Goal: Information Seeking & Learning: Check status

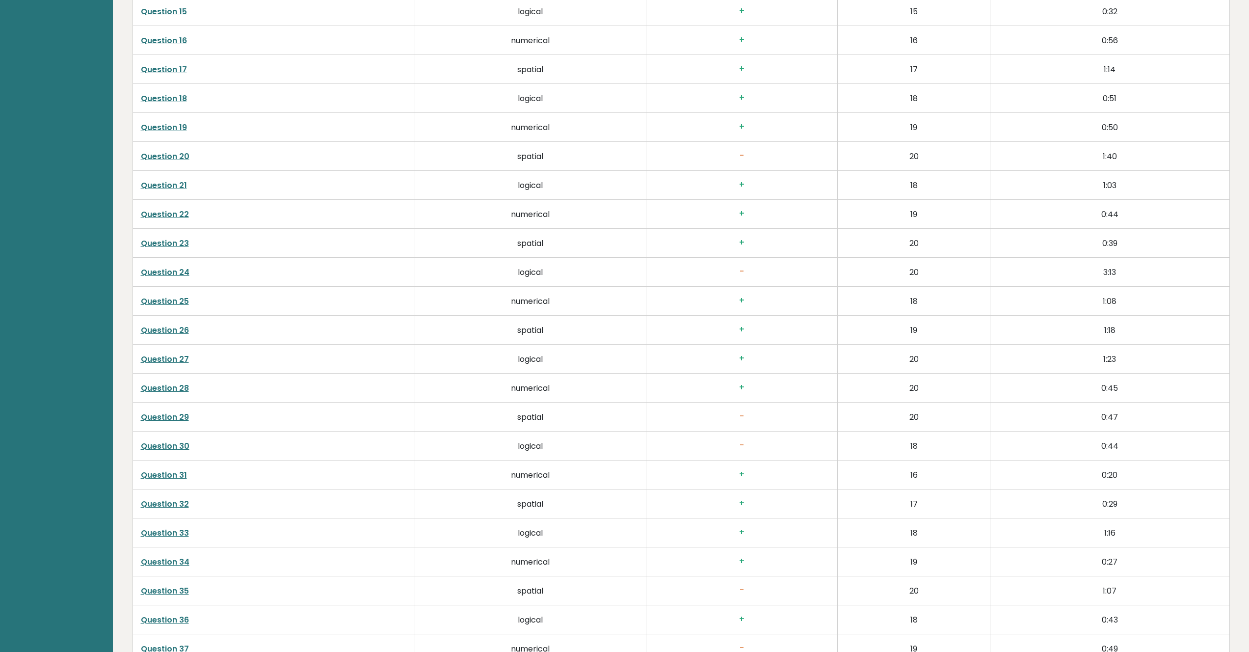
scroll to position [2412, 0]
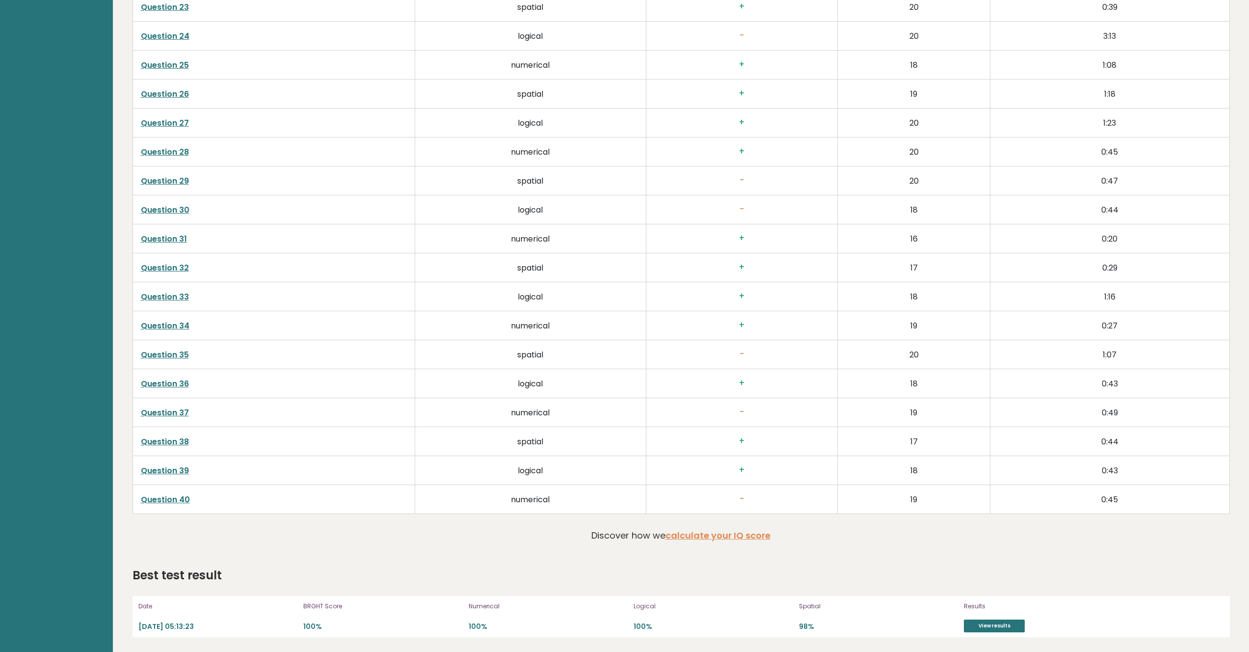
click at [977, 625] on link "View results" at bounding box center [994, 626] width 61 height 13
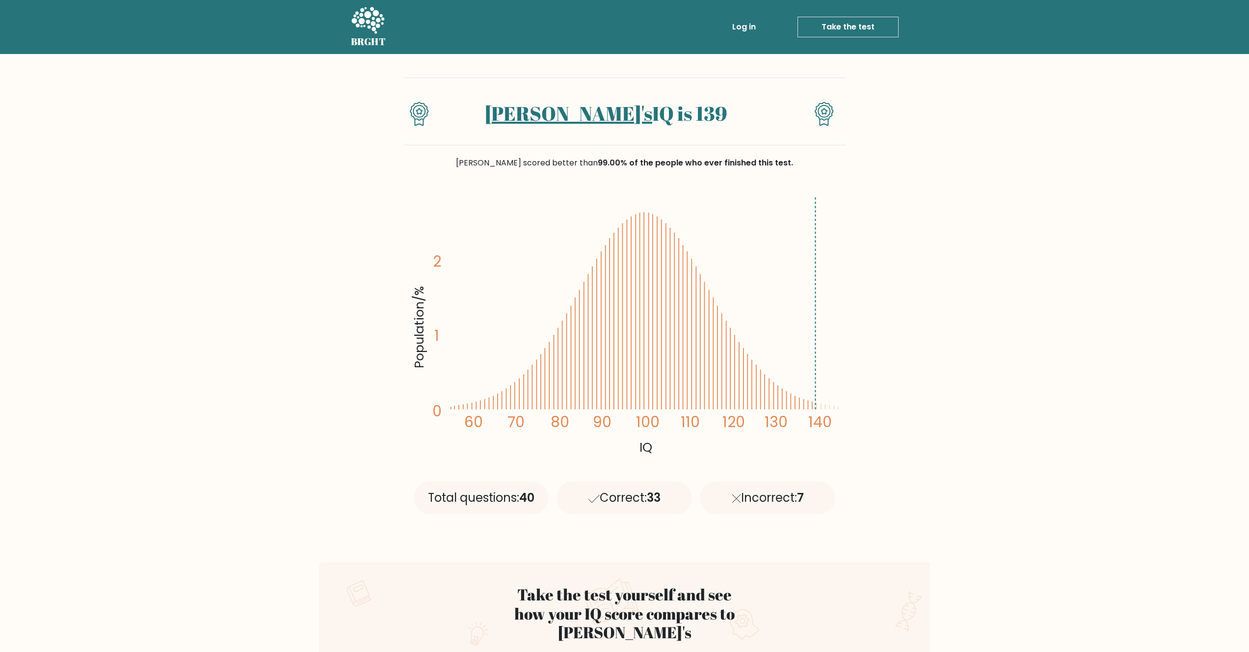
click at [756, 24] on link "Log in" at bounding box center [744, 27] width 31 height 20
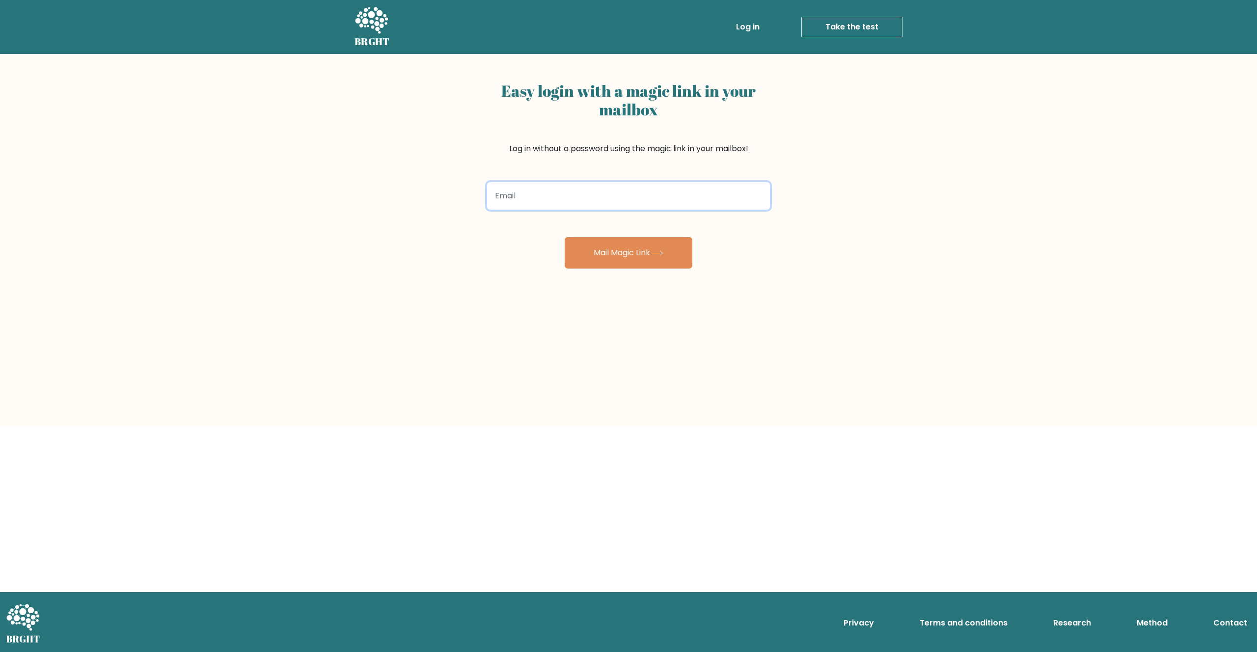
click at [706, 185] on input "email" at bounding box center [628, 195] width 283 height 27
click at [708, 190] on input "email" at bounding box center [628, 195] width 283 height 27
click at [920, 270] on div "Easy login with a magic link in your mailbox Log in without a password using th…" at bounding box center [628, 240] width 1257 height 372
click at [911, 293] on div "Easy login with a magic link in your mailbox Log in without a password using th…" at bounding box center [628, 240] width 1257 height 372
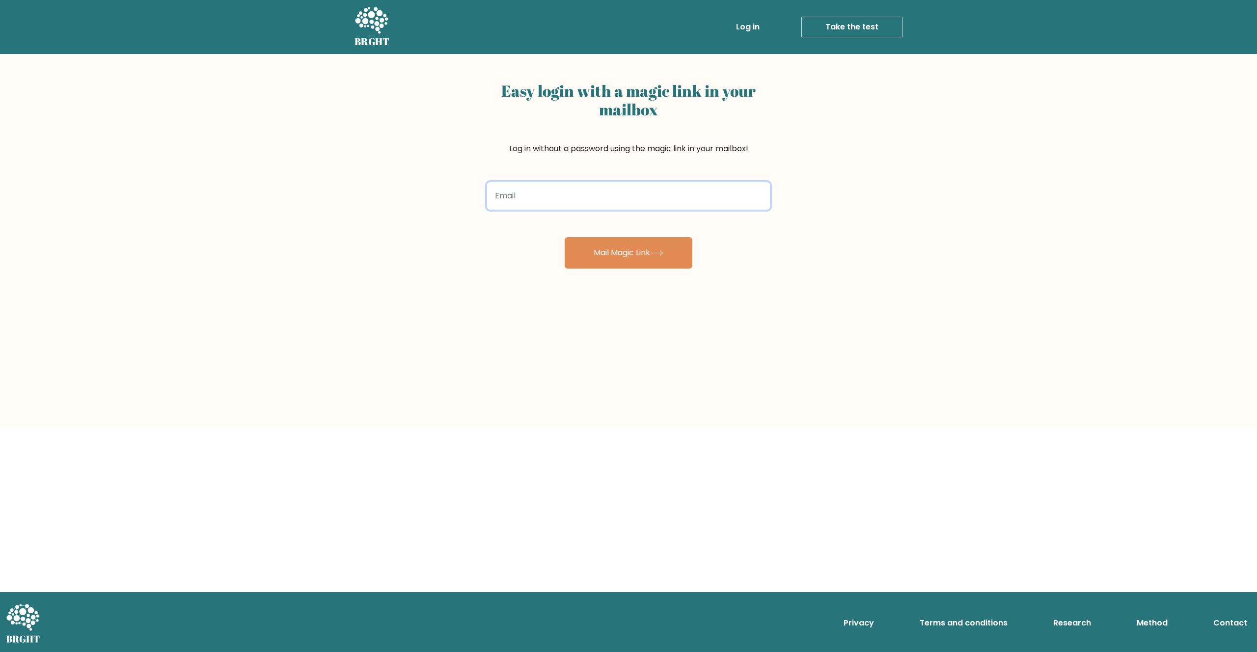
click at [699, 197] on input "email" at bounding box center [628, 195] width 283 height 27
type input "hartantoteddy@yahoo.com"
click at [565, 237] on button "Mail Magic Link" at bounding box center [629, 252] width 128 height 31
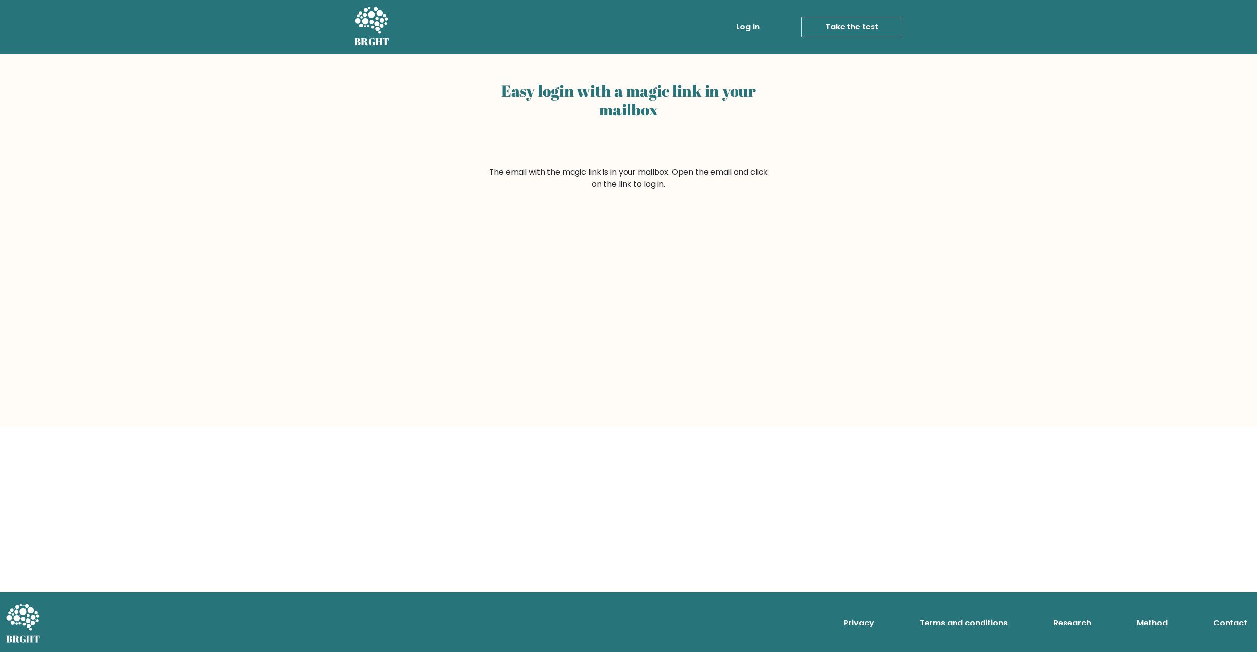
click at [679, 265] on div "Easy login with a magic link in your mailbox The email with the magic link is i…" at bounding box center [628, 240] width 1257 height 372
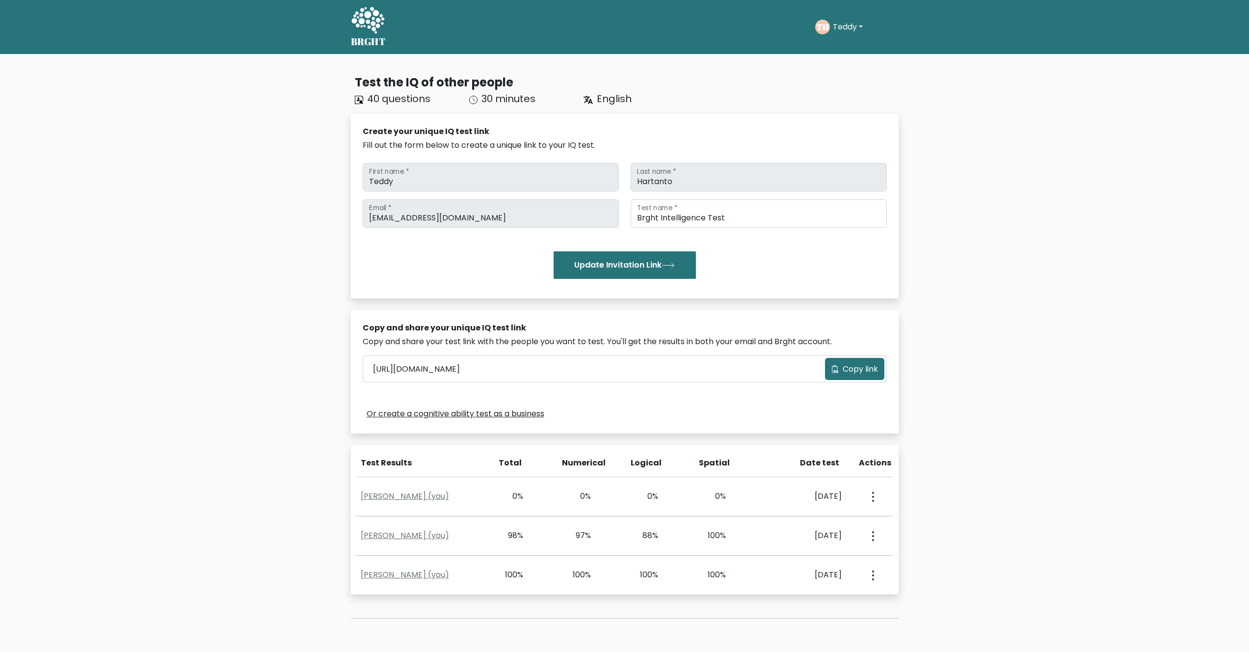
scroll to position [97, 0]
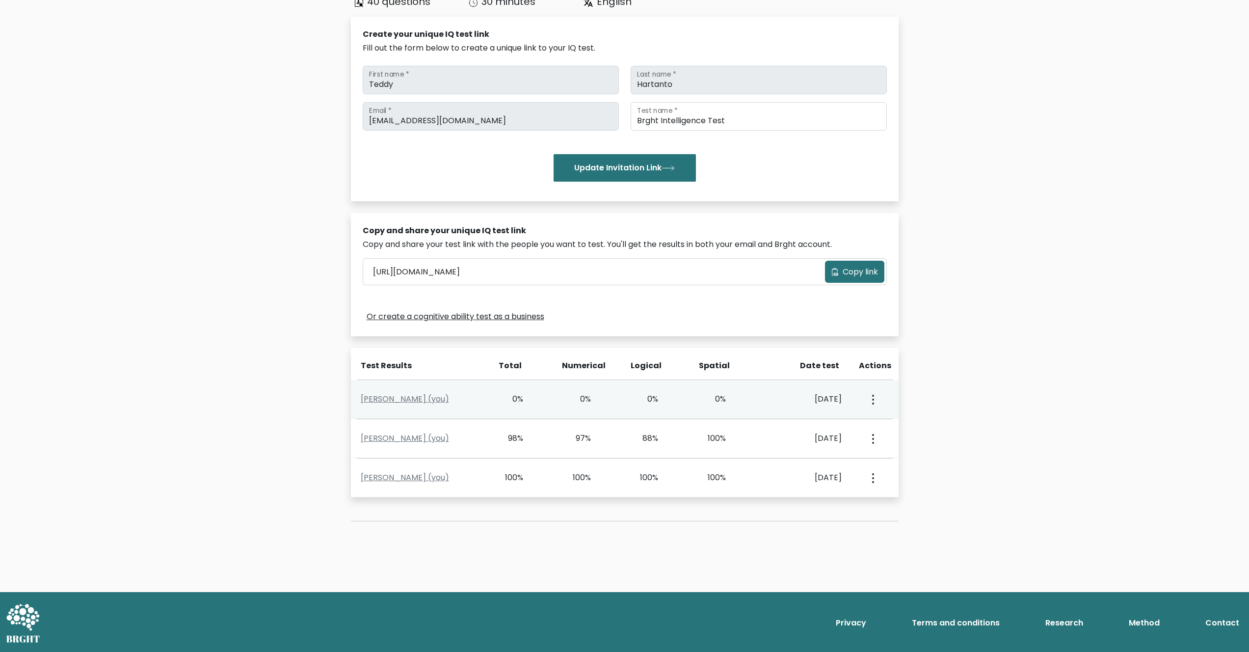
click at [875, 396] on button "button" at bounding box center [872, 399] width 8 height 30
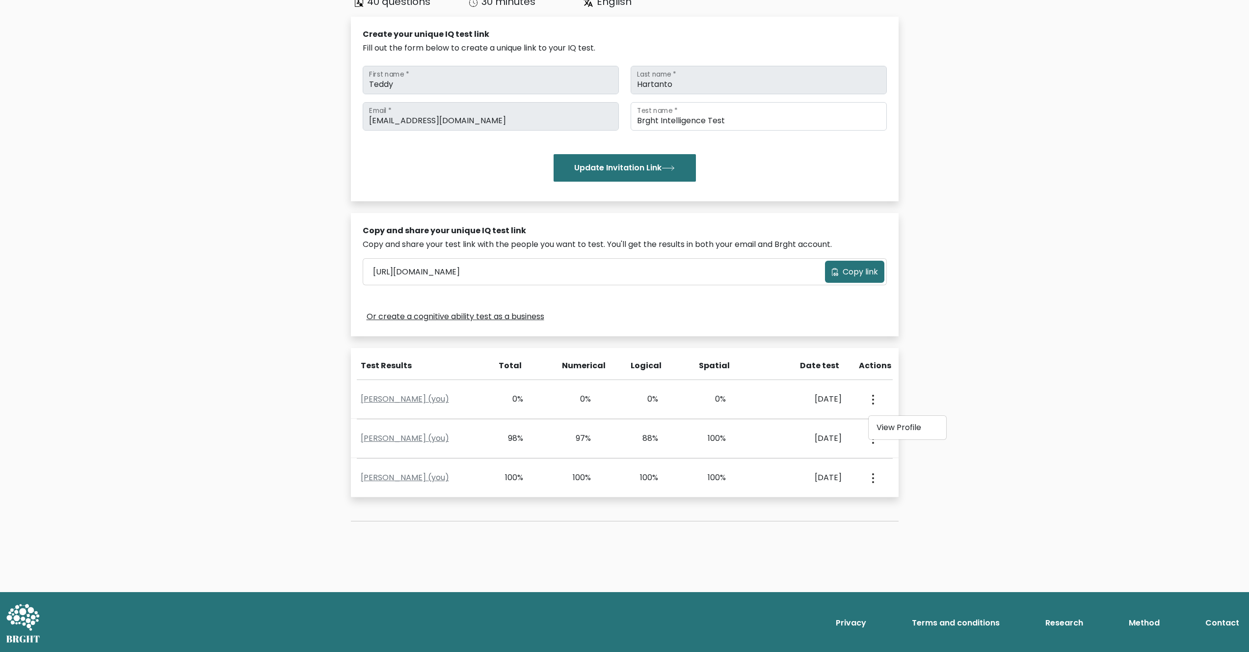
click at [1020, 510] on div "Test the IQ of other people 40 questions 30 minutes English Create your unique …" at bounding box center [624, 274] width 1249 height 635
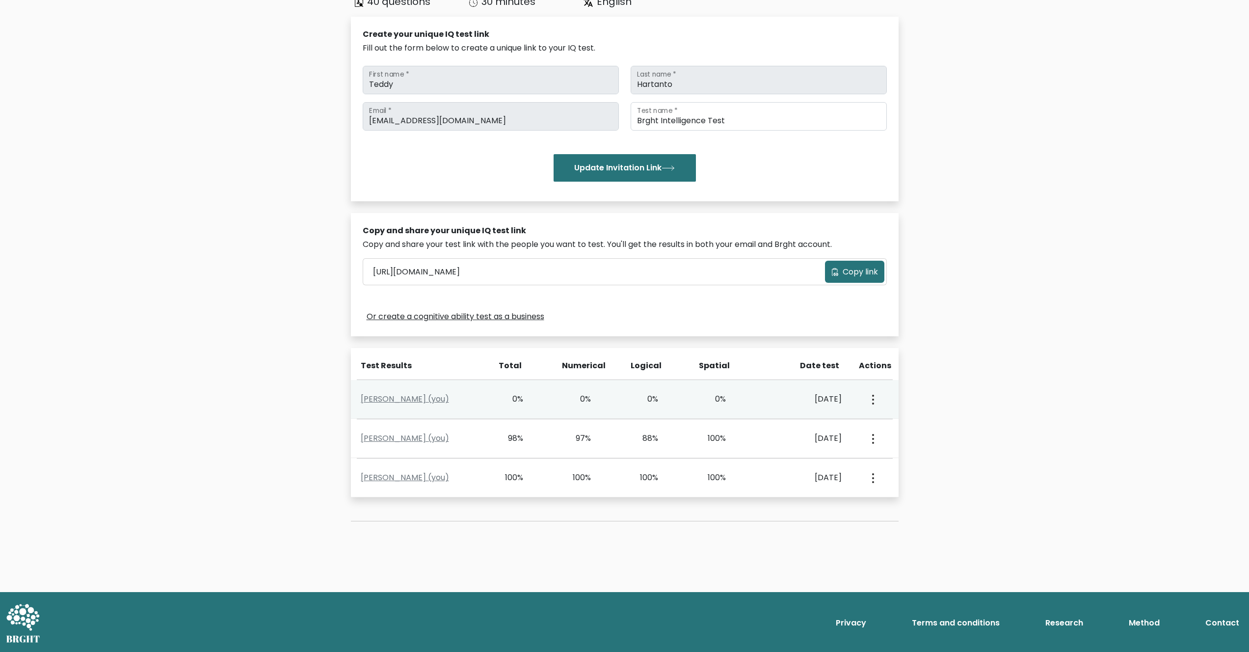
click at [884, 397] on div "View Profile" at bounding box center [872, 399] width 33 height 30
click at [869, 397] on button "button" at bounding box center [872, 399] width 8 height 30
click at [887, 423] on link "View Profile" at bounding box center [908, 428] width 78 height 16
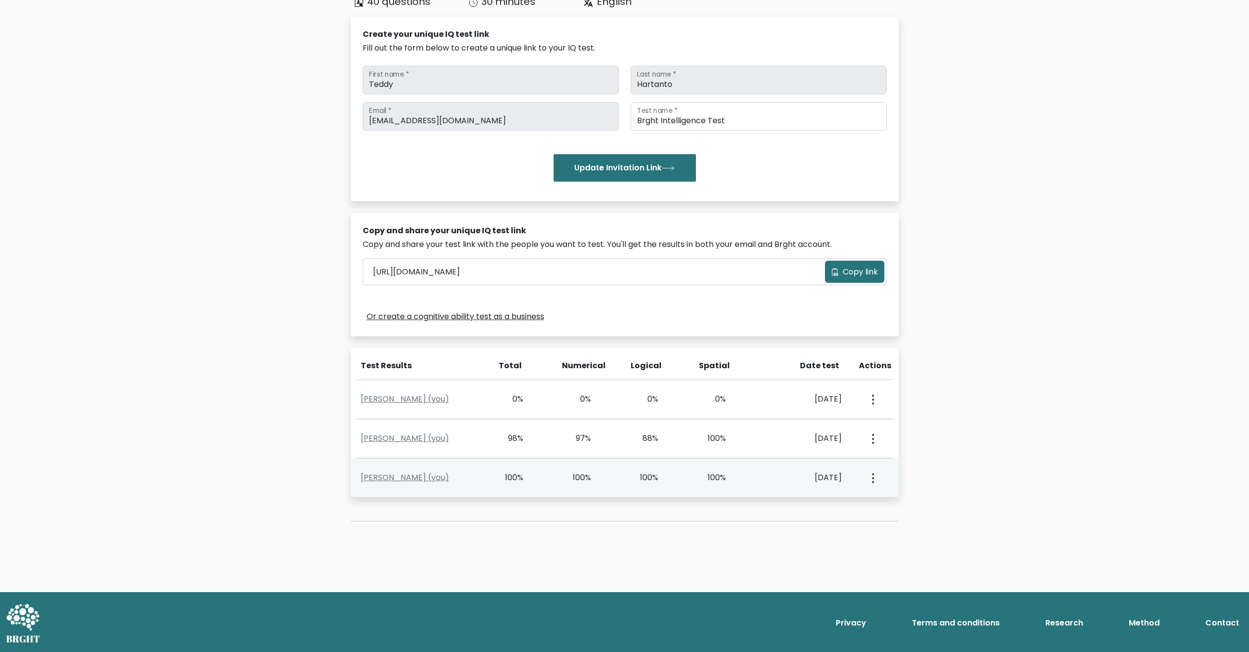
click at [877, 473] on div "View Profile" at bounding box center [872, 477] width 33 height 30
click at [870, 483] on button "button" at bounding box center [872, 477] width 8 height 30
click at [880, 501] on link "View Profile" at bounding box center [908, 506] width 78 height 16
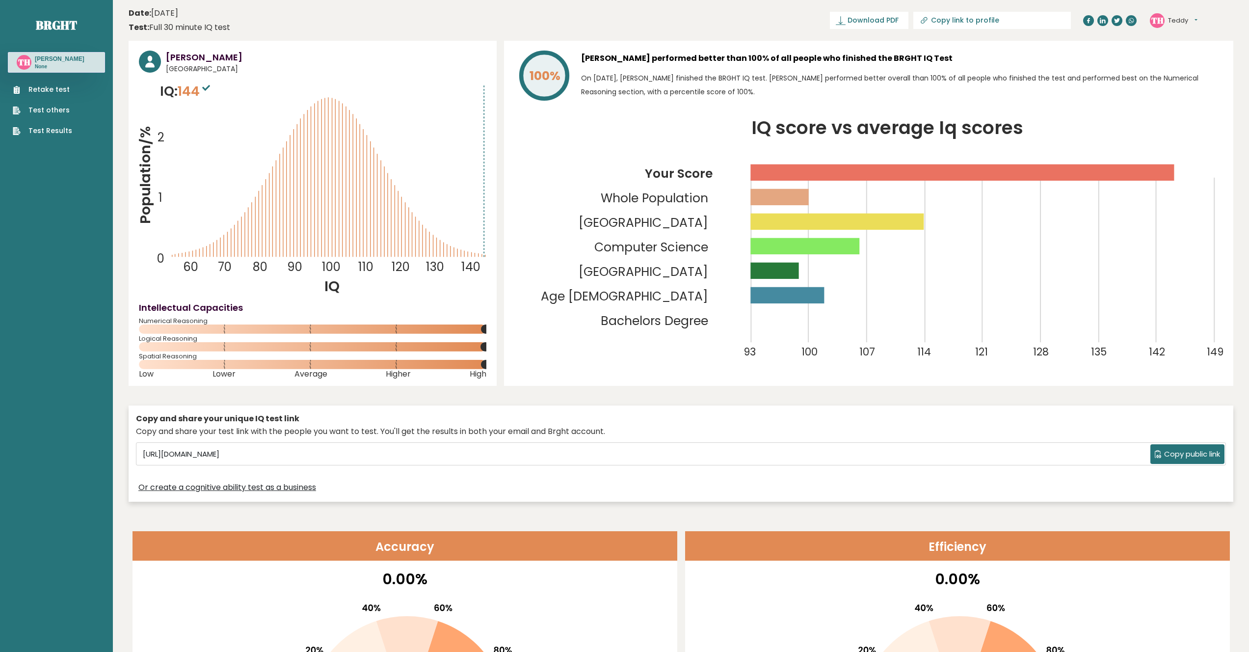
click at [201, 87] on span "144" at bounding box center [195, 91] width 35 height 18
click at [210, 87] on icon at bounding box center [206, 88] width 8 height 6
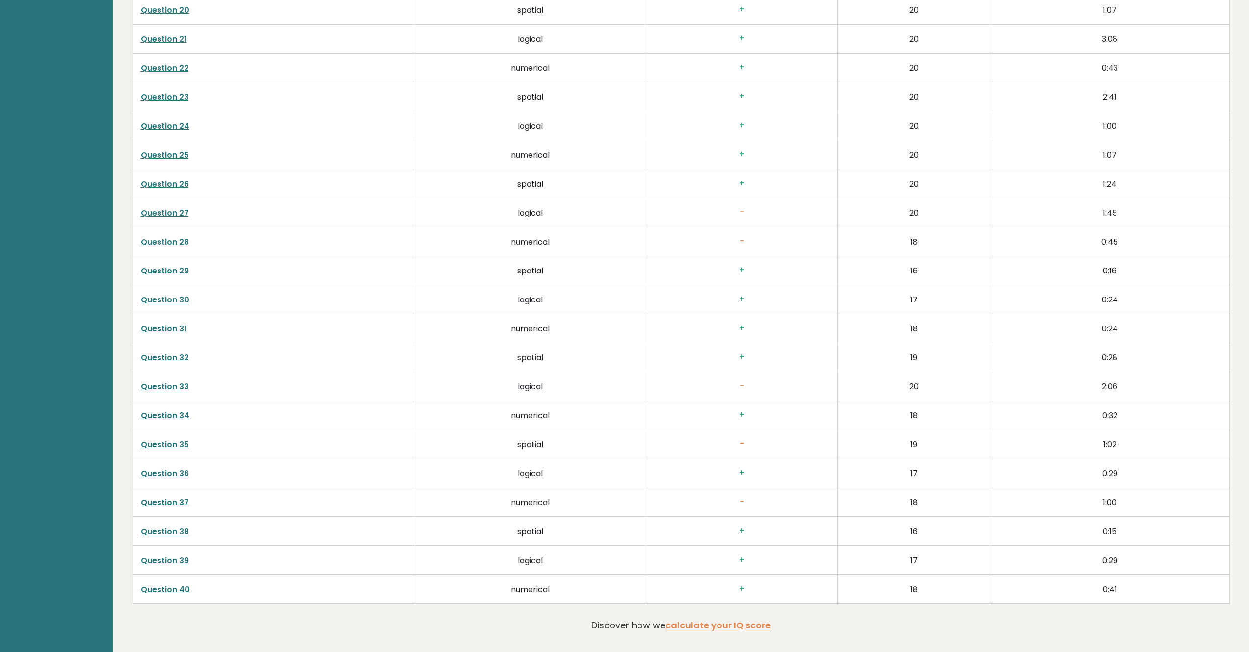
scroll to position [2631, 0]
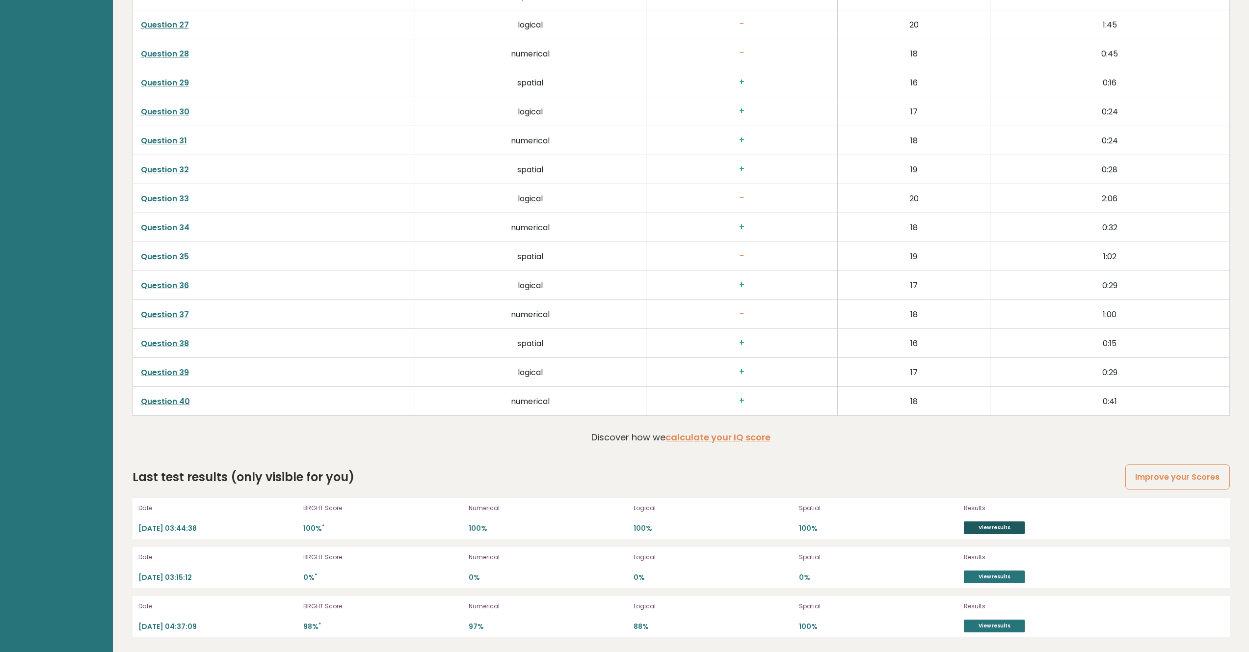
click at [989, 529] on link "View results" at bounding box center [994, 527] width 61 height 13
click at [1004, 625] on link "View results" at bounding box center [994, 626] width 61 height 13
click at [1000, 577] on link "View results" at bounding box center [994, 576] width 61 height 13
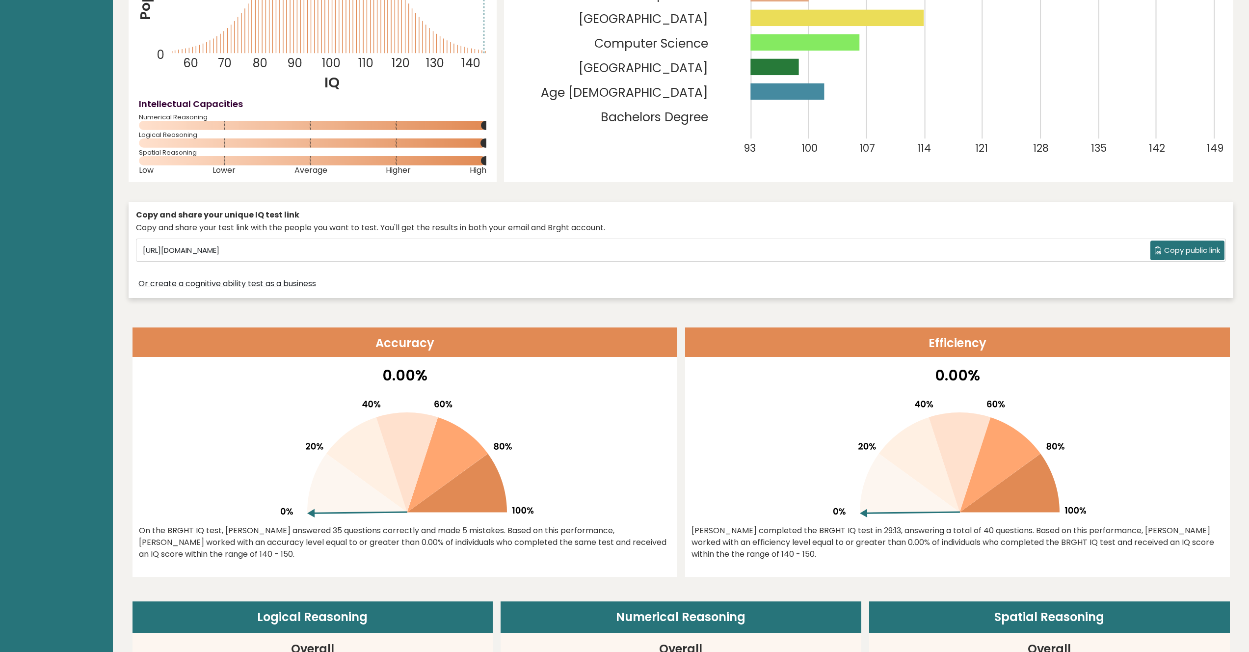
scroll to position [0, 0]
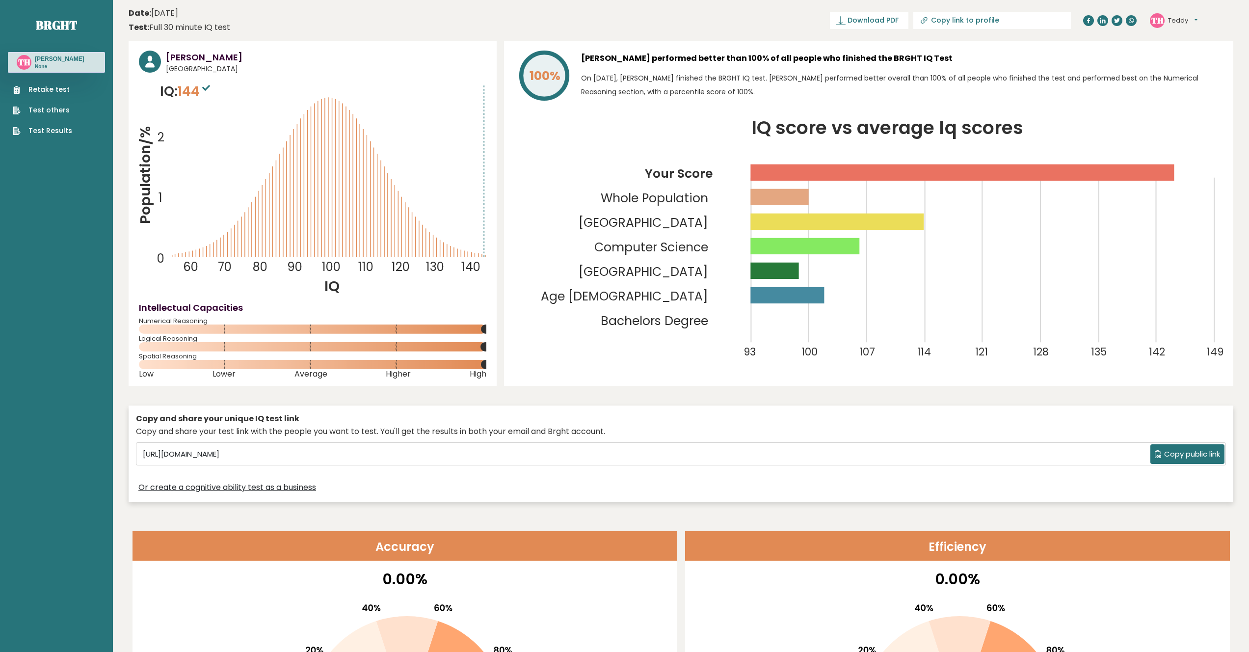
click at [213, 81] on sup at bounding box center [206, 88] width 13 height 14
click at [213, 84] on sup at bounding box center [206, 88] width 13 height 14
click at [55, 128] on link "Test Results" at bounding box center [42, 131] width 59 height 10
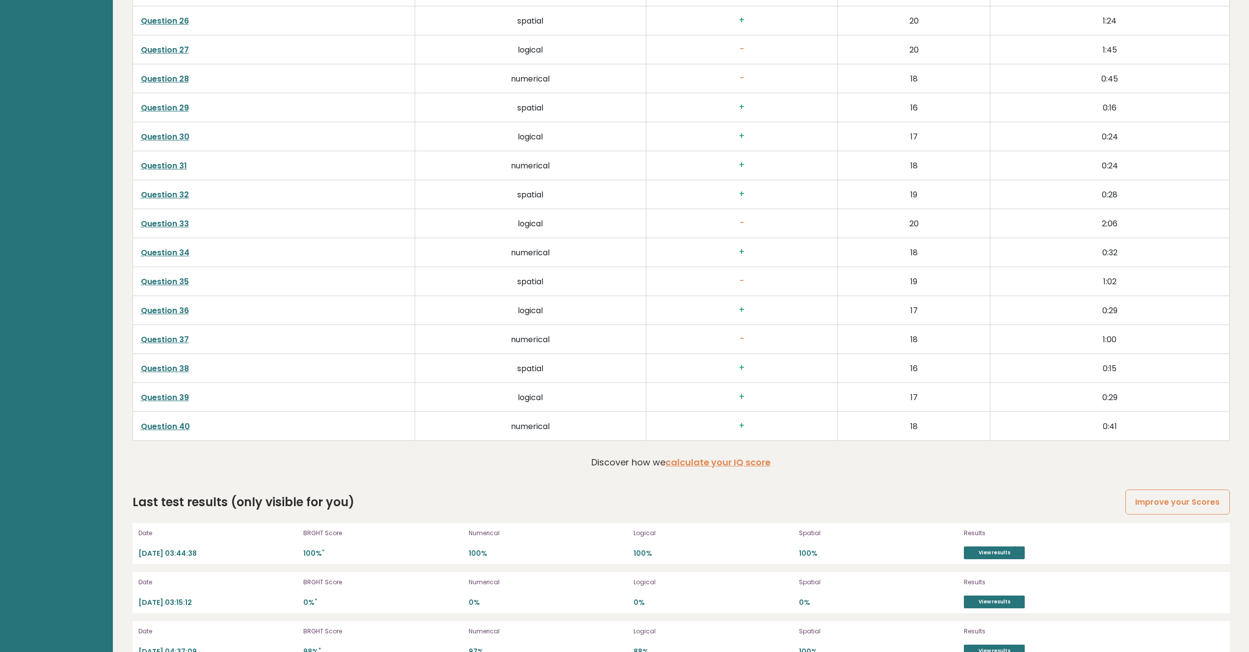
scroll to position [2631, 0]
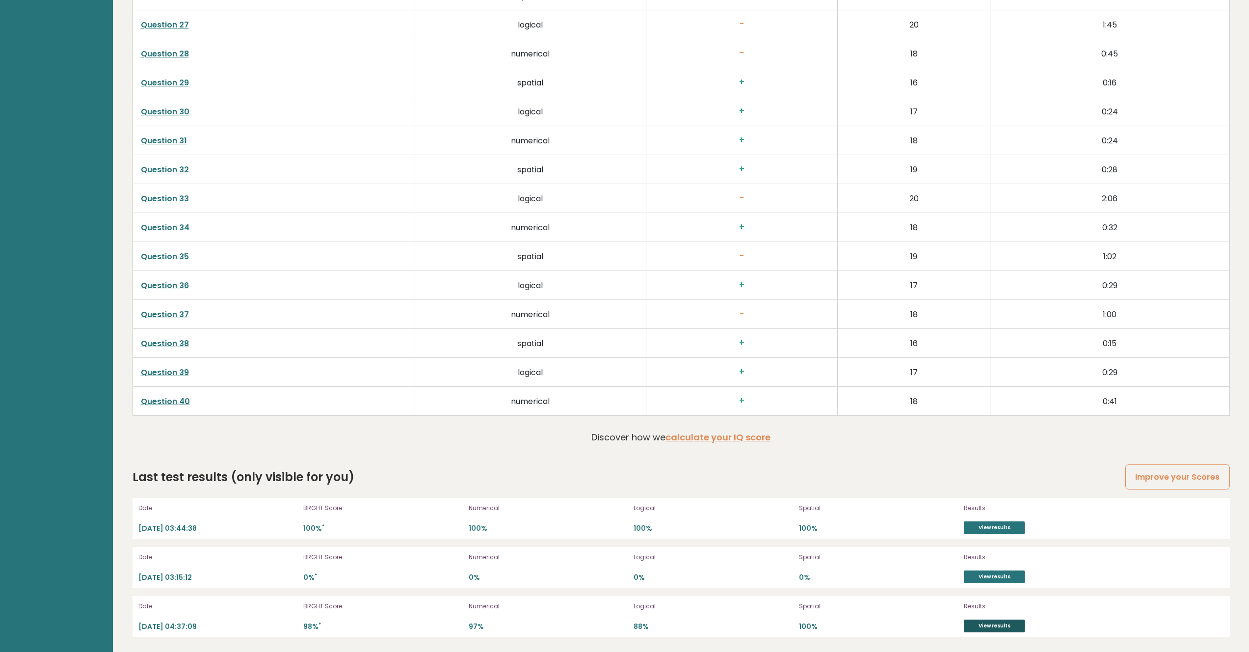
click at [1005, 625] on link "View results" at bounding box center [994, 626] width 61 height 13
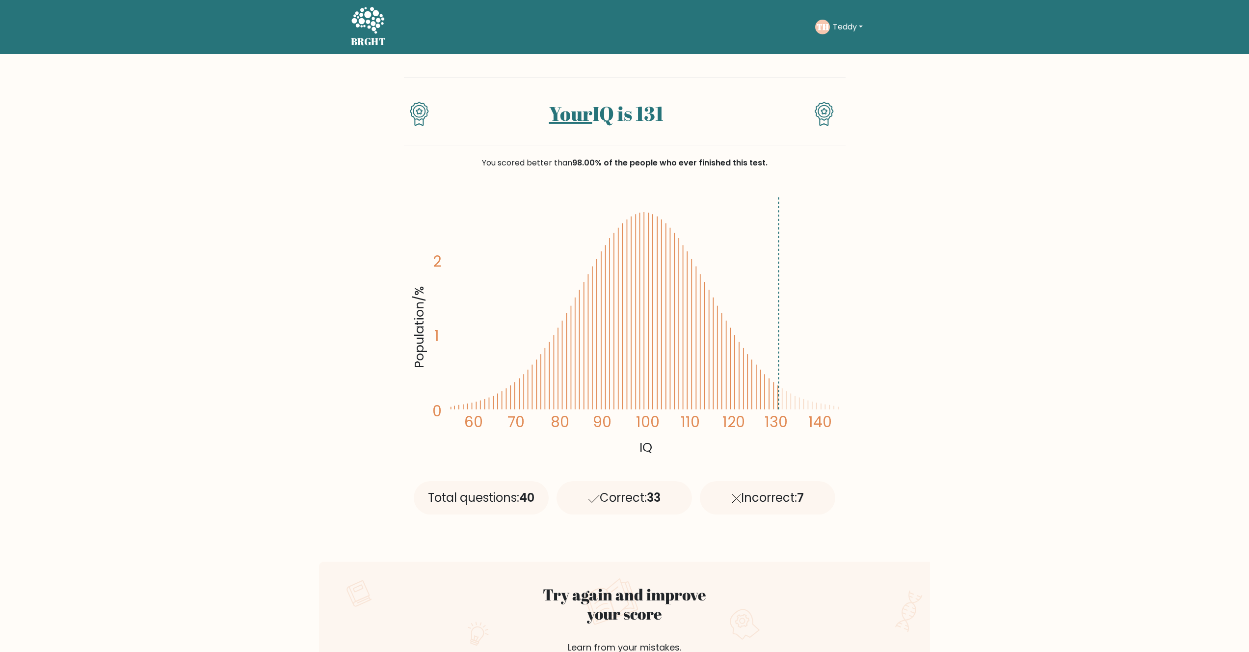
scroll to position [238, 0]
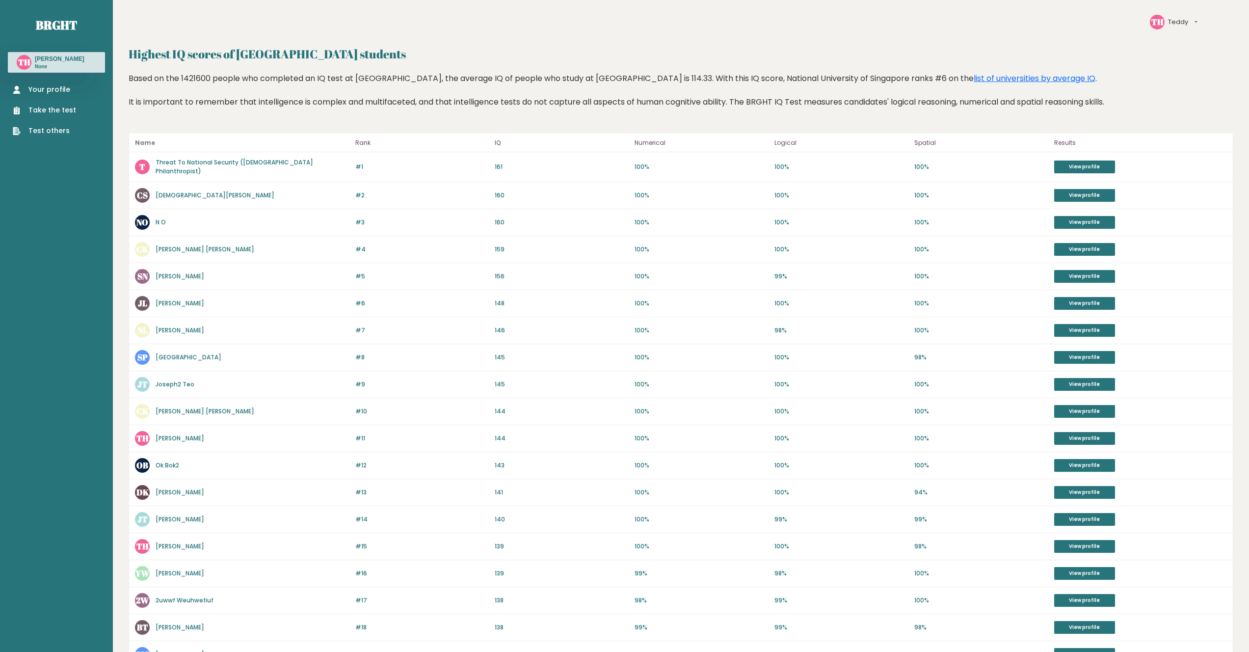
click at [825, 222] on p "100%" at bounding box center [842, 222] width 134 height 9
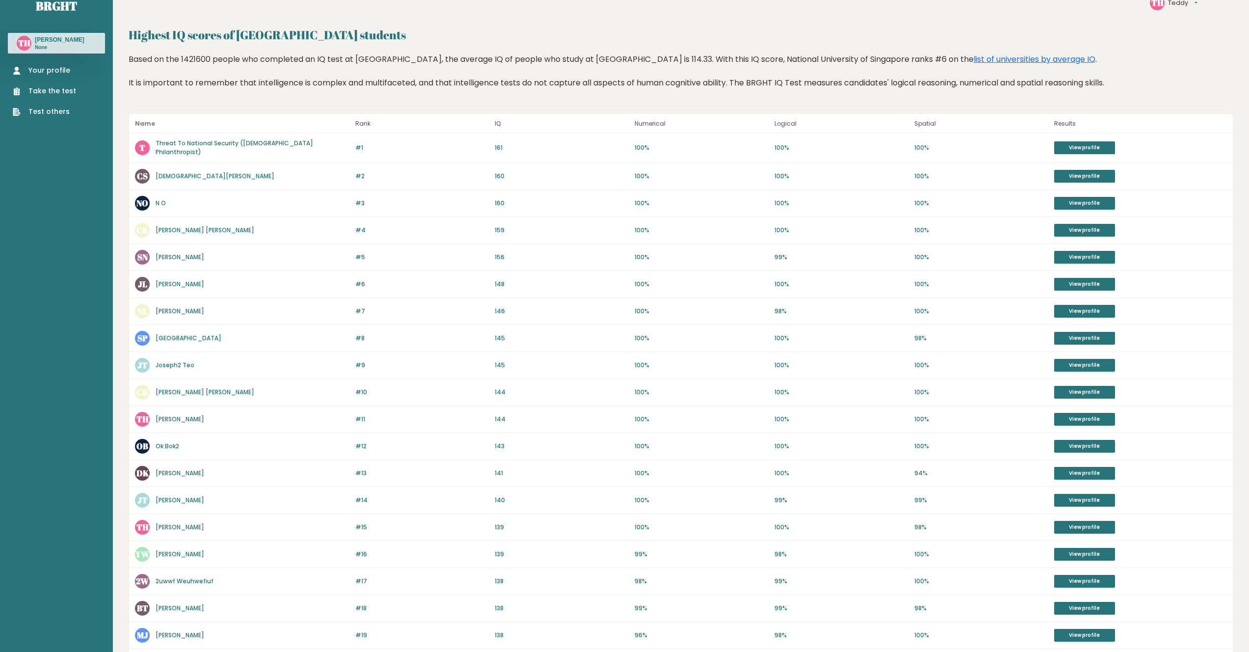
scroll to position [103, 0]
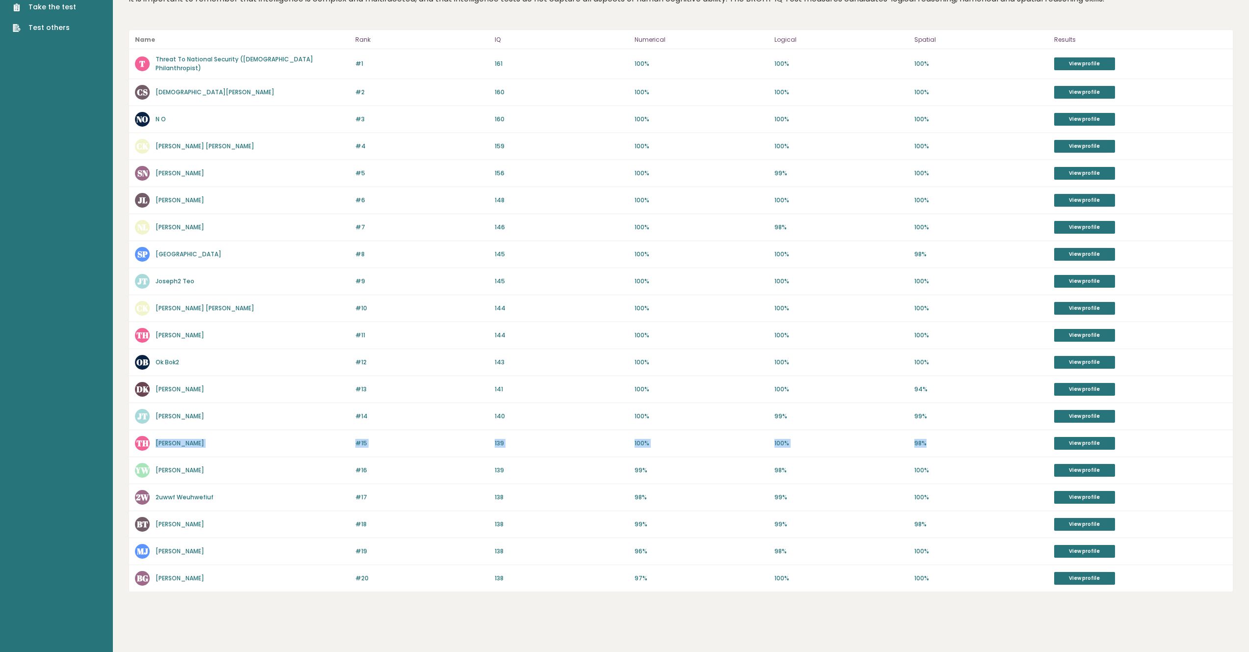
drag, startPoint x: 336, startPoint y: 441, endPoint x: 996, endPoint y: 445, distance: 659.8
click at [996, 445] on div "#15 TH [PERSON_NAME] 140 #15 139 100% 100% 98% View profile" at bounding box center [681, 443] width 1104 height 27
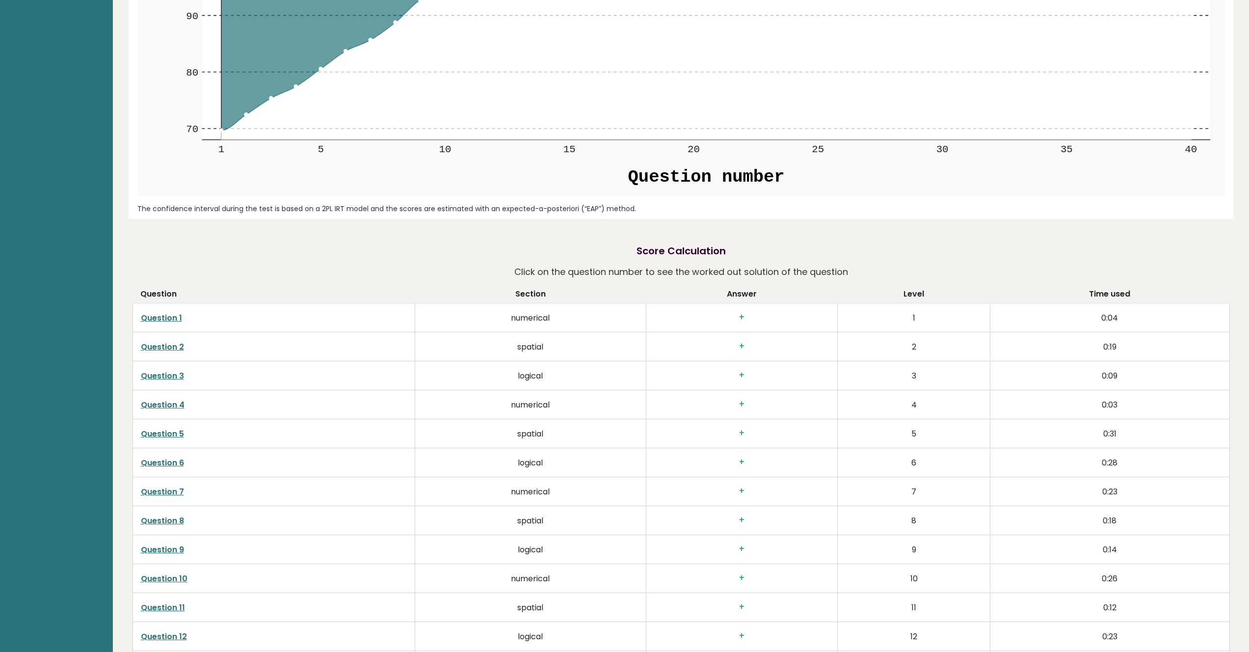
scroll to position [1730, 0]
